Goal: Task Accomplishment & Management: Manage account settings

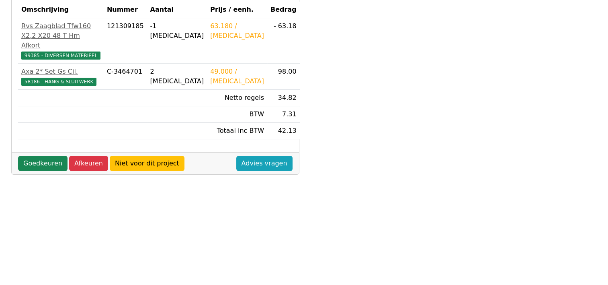
scroll to position [150, 0]
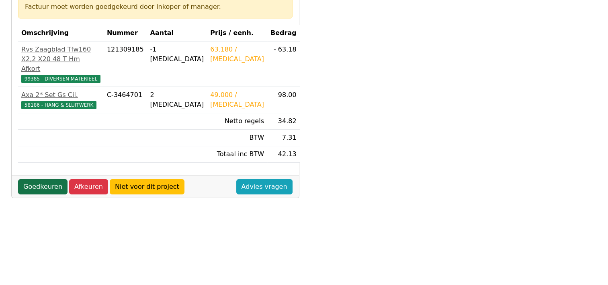
click at [53, 182] on link "Goedkeuren" at bounding box center [42, 186] width 49 height 15
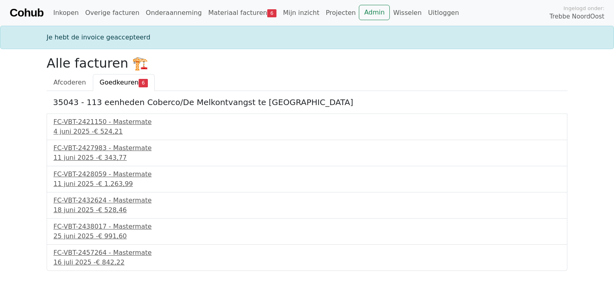
click at [120, 82] on span "Goedkeuren" at bounding box center [119, 82] width 39 height 8
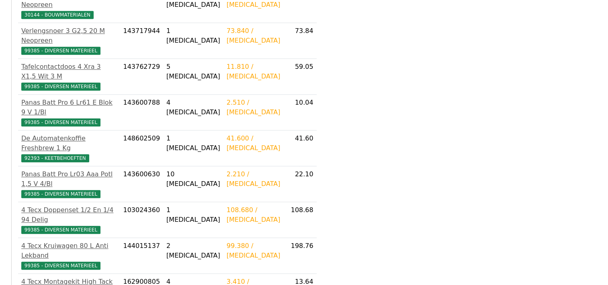
scroll to position [797, 0]
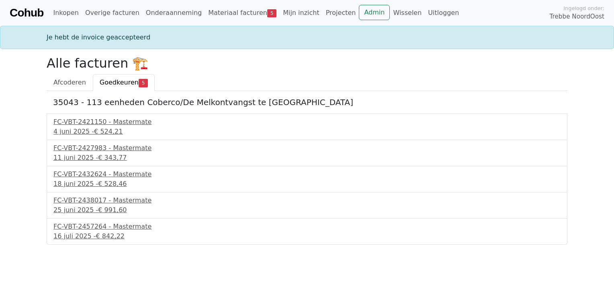
click at [115, 84] on span "Goedkeuren" at bounding box center [119, 82] width 39 height 8
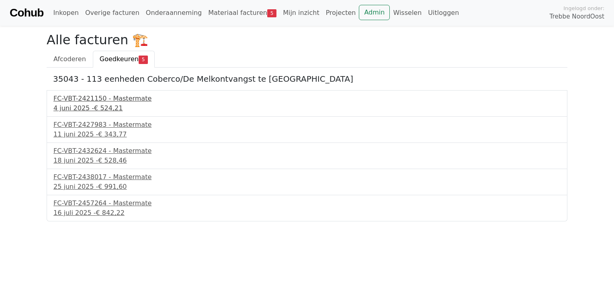
click at [98, 104] on span "€ 524,21" at bounding box center [108, 108] width 29 height 8
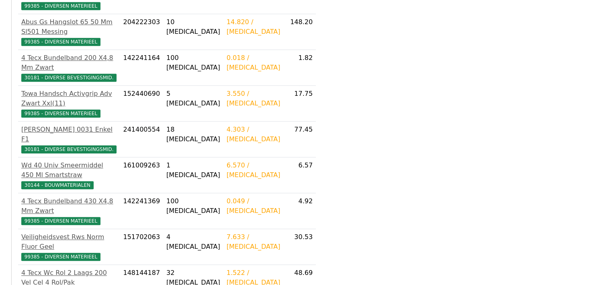
scroll to position [603, 0]
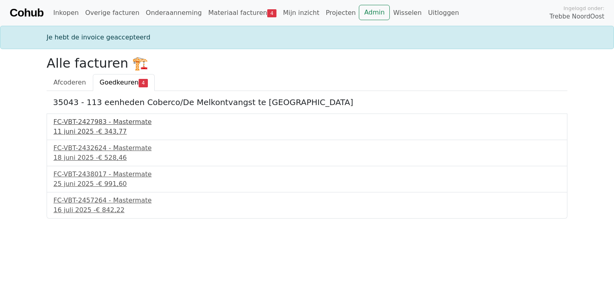
click at [104, 127] on span "€ 343,77" at bounding box center [112, 131] width 29 height 8
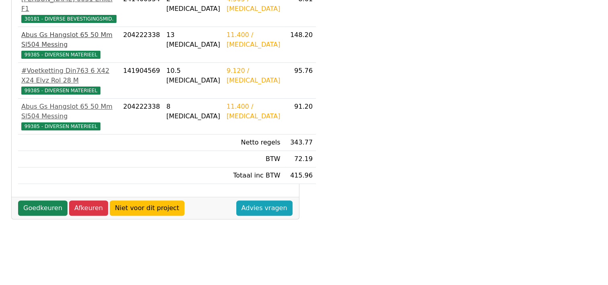
scroll to position [201, 0]
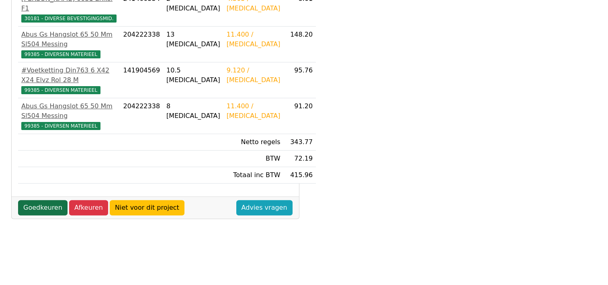
click at [40, 200] on link "Goedkeuren" at bounding box center [42, 207] width 49 height 15
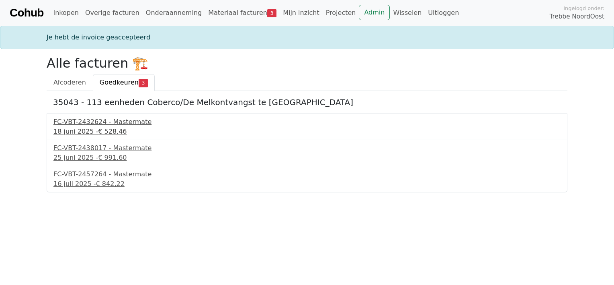
click at [92, 131] on div "18 juni 2025 - € 528,46" at bounding box center [306, 132] width 507 height 10
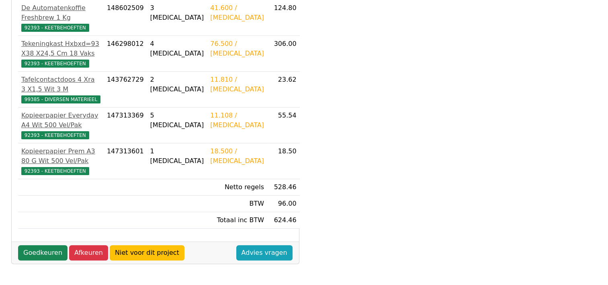
scroll to position [201, 0]
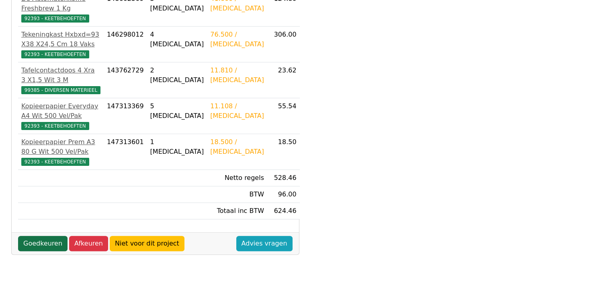
click at [27, 236] on link "Goedkeuren" at bounding box center [42, 243] width 49 height 15
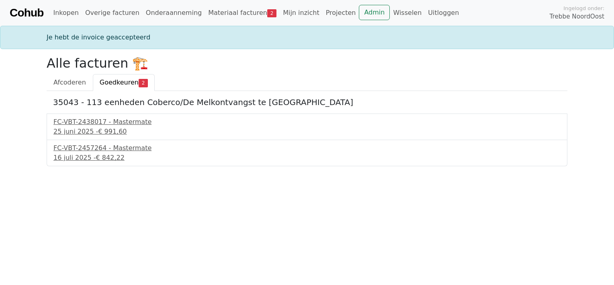
click at [79, 136] on div "FC-VBT-2438017 - Mastermate 25 juni 2025 - € 991,60" at bounding box center [307, 126] width 521 height 27
click at [88, 131] on div "25 juni 2025 - € 991,60" at bounding box center [306, 132] width 507 height 10
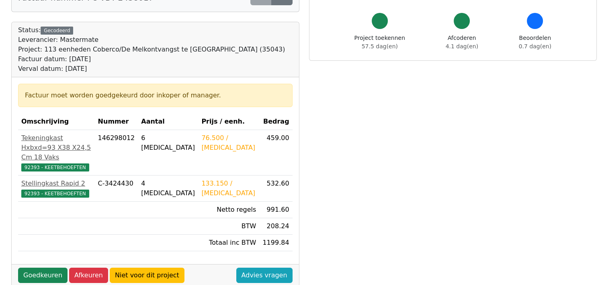
scroll to position [80, 0]
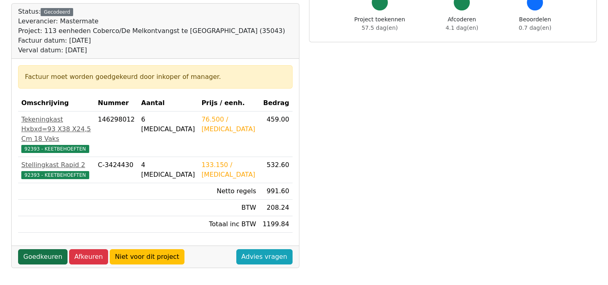
click at [35, 257] on link "Goedkeuren" at bounding box center [42, 256] width 49 height 15
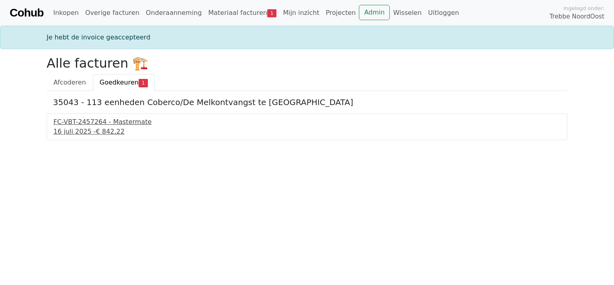
click at [98, 127] on span "€ 842,22" at bounding box center [110, 131] width 29 height 8
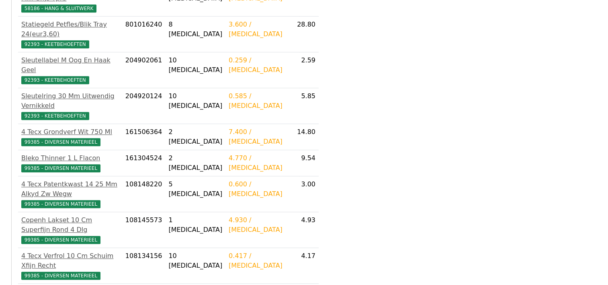
scroll to position [503, 0]
